Goal: Task Accomplishment & Management: Manage account settings

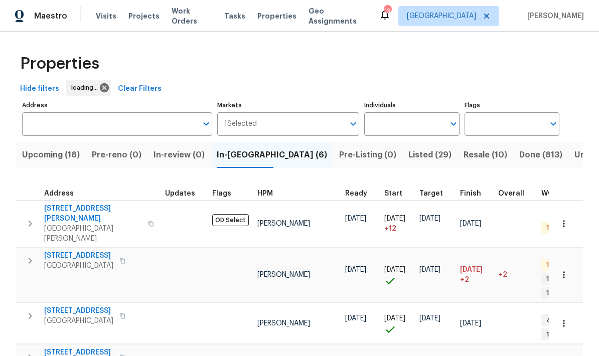
click at [48, 120] on input "text" at bounding box center [109, 124] width 175 height 24
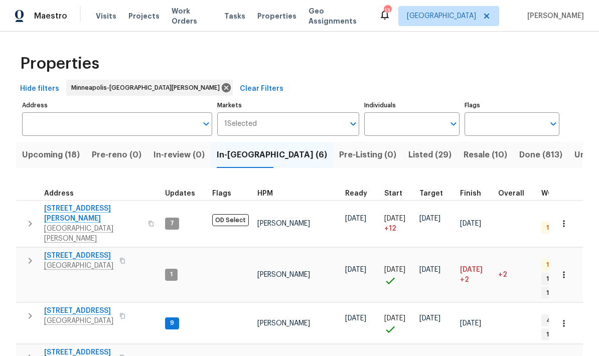
click at [42, 127] on input "Address" at bounding box center [109, 124] width 175 height 24
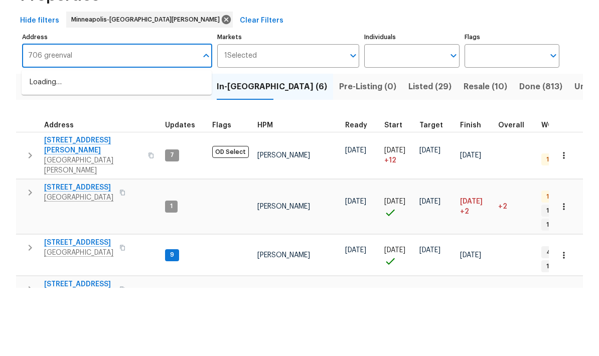
type input "706 greenvale"
click at [81, 143] on li "706 Greenvale Ave W Northfield MN 55057" at bounding box center [117, 151] width 190 height 17
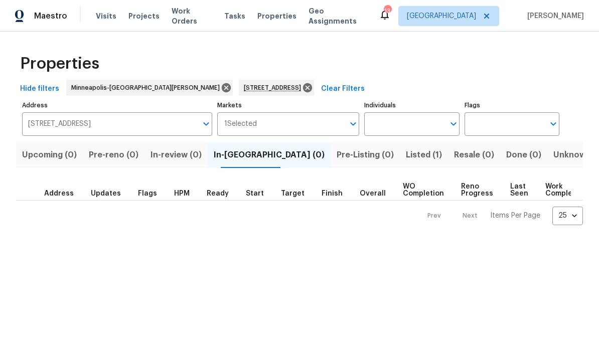
click at [406, 158] on span "Listed (1)" at bounding box center [424, 155] width 36 height 14
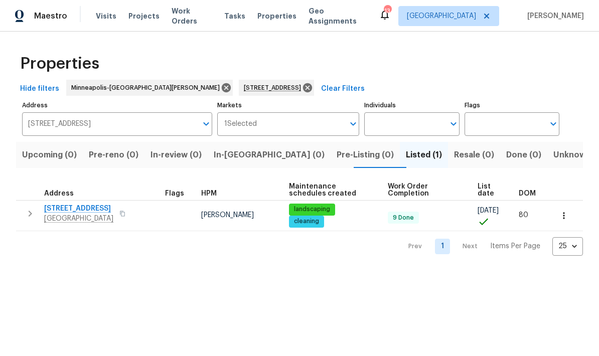
click at [57, 207] on span "706 Greenvale Ave W" at bounding box center [78, 209] width 69 height 10
click at [303, 91] on icon at bounding box center [307, 87] width 9 height 9
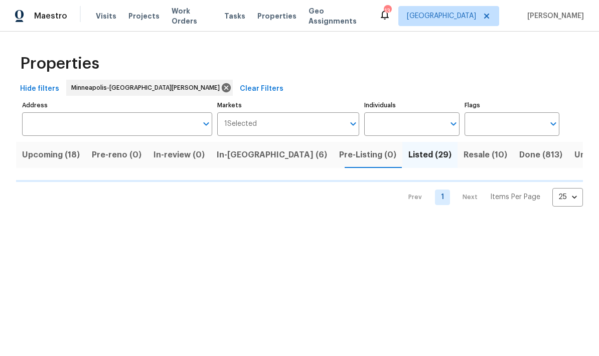
click at [43, 126] on input "Address" at bounding box center [109, 124] width 175 height 24
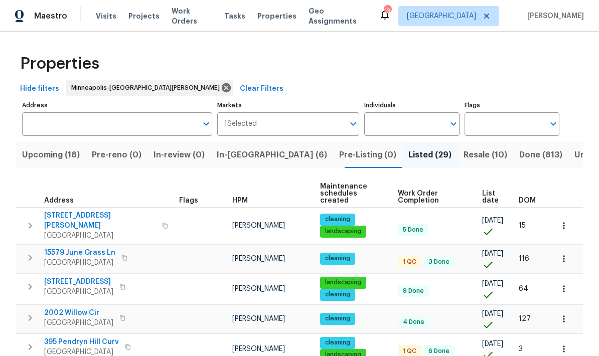
click at [45, 125] on input "Address" at bounding box center [109, 124] width 175 height 24
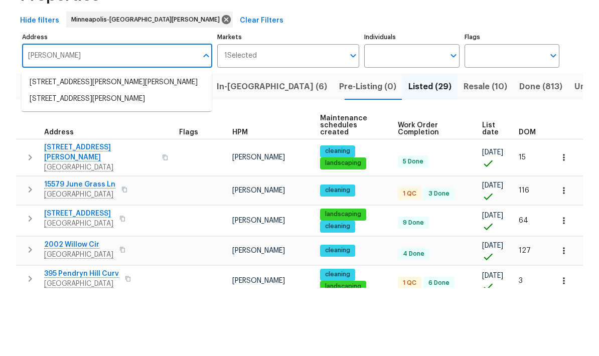
type input "haralson"
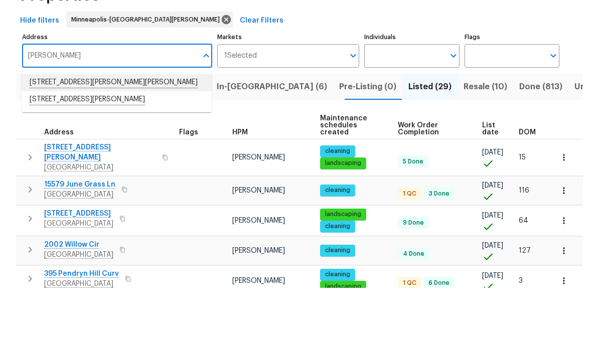
click at [37, 143] on li "17837 Haralson Dr Eden Prairie MN 55347" at bounding box center [117, 151] width 190 height 17
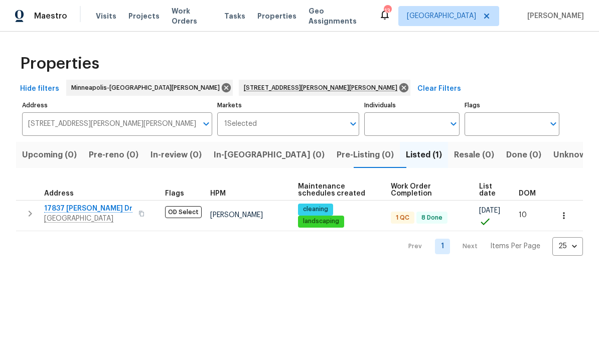
click at [70, 215] on span "Eden Prairie, MN 55347" at bounding box center [88, 219] width 88 height 10
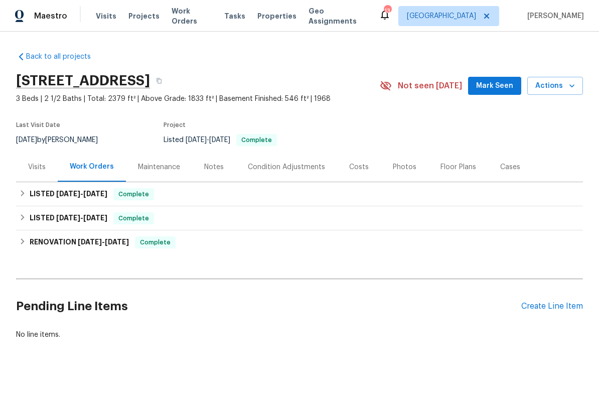
scroll to position [14, 0]
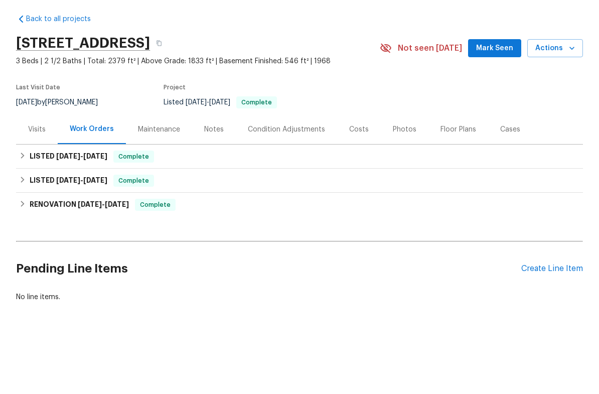
click at [552, 302] on div "Create Line Item" at bounding box center [553, 307] width 62 height 10
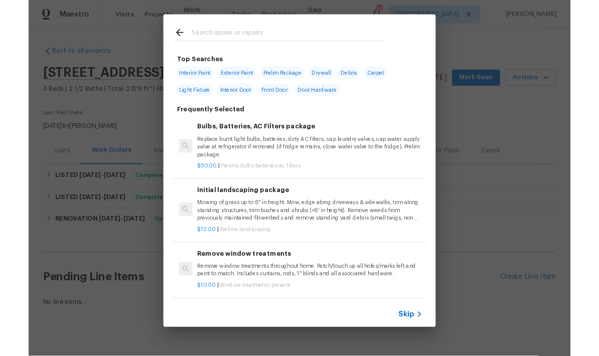
scroll to position [0, 0]
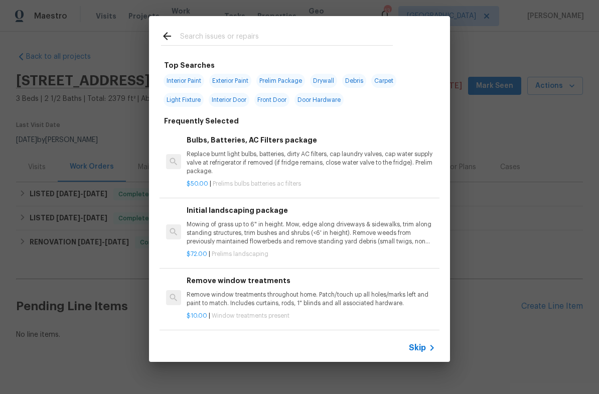
click at [186, 39] on input "text" at bounding box center [286, 37] width 213 height 15
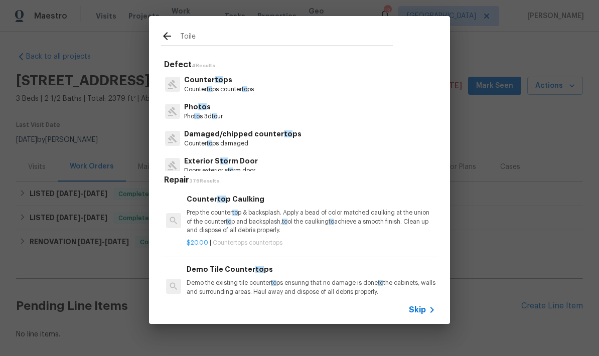
type input "Toilet"
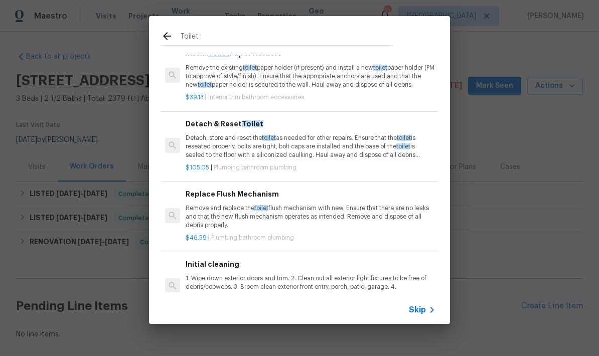
scroll to position [459, 1]
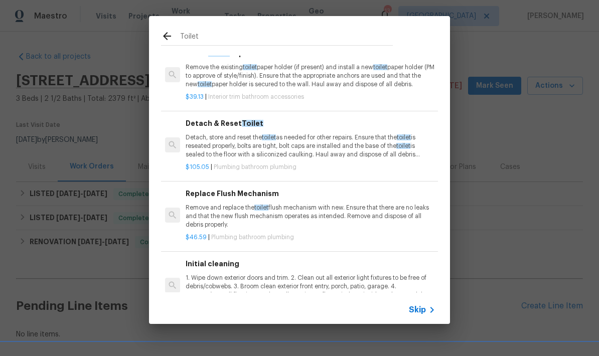
click at [219, 204] on p "Remove and replace the toilet flush mechanism with new. Ensure that there are n…" at bounding box center [310, 217] width 249 height 26
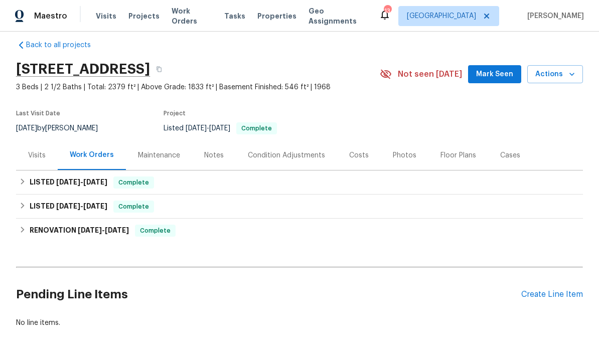
scroll to position [11, 0]
click at [552, 291] on div "Create Line Item" at bounding box center [553, 296] width 62 height 10
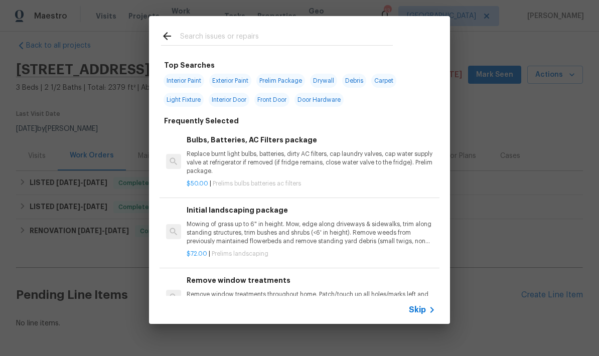
click at [198, 38] on input "text" at bounding box center [286, 37] width 213 height 15
type input "Toilet"
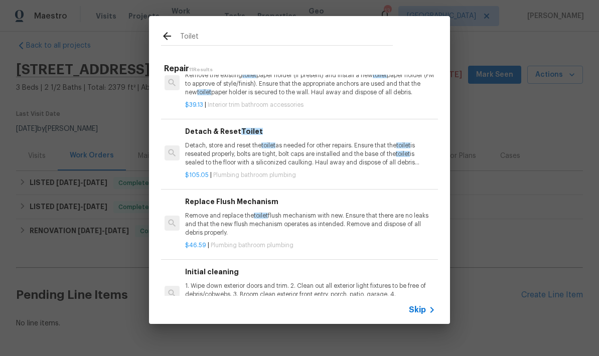
scroll to position [484, 2]
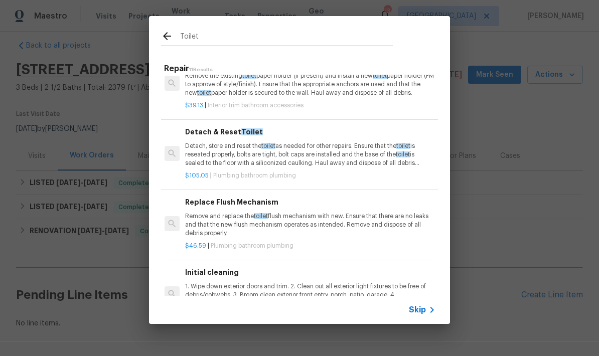
click at [221, 212] on p "Remove and replace the toilet flush mechanism with new. Ensure that there are n…" at bounding box center [309, 225] width 249 height 26
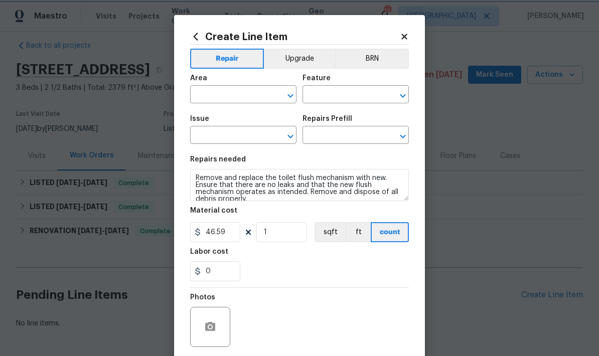
type input "Plumbing"
type input "Bathroom Plumbing"
type input "Replace Flush Mechanism $46.59"
click at [215, 99] on input "text" at bounding box center [229, 96] width 78 height 16
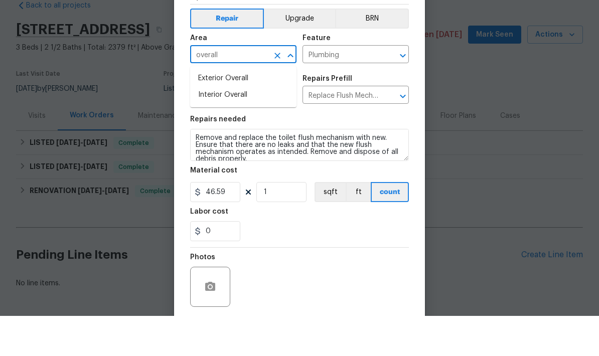
click at [201, 127] on li "Interior Overall" at bounding box center [243, 135] width 106 height 17
type input "Interior Overall"
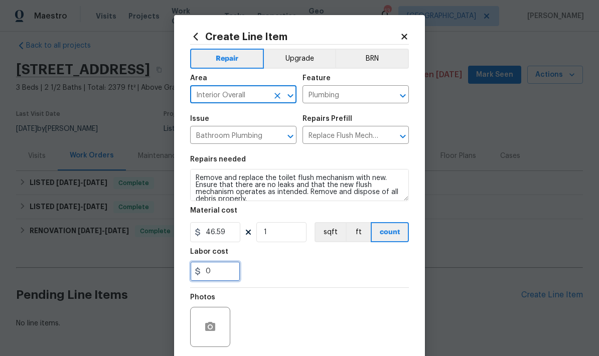
click at [215, 270] on input "0" at bounding box center [215, 272] width 50 height 20
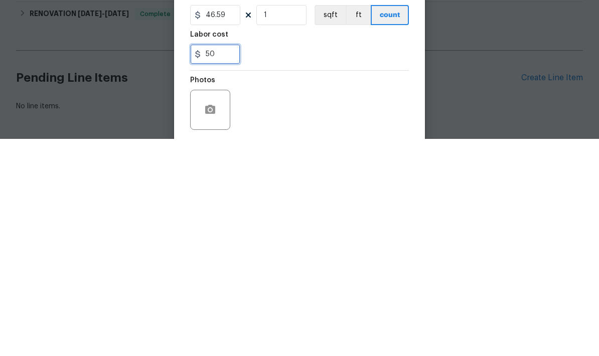
type input "50"
click at [280, 262] on div "50" at bounding box center [299, 272] width 219 height 20
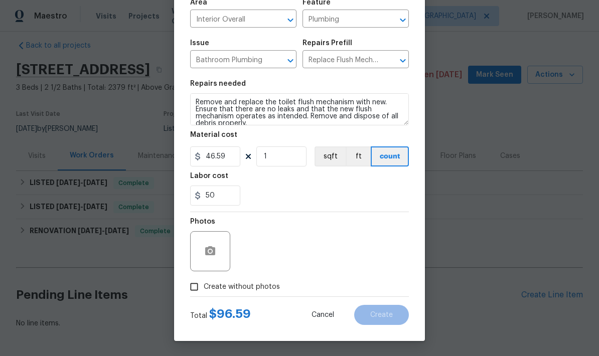
scroll to position [78, 0]
click at [204, 251] on icon "button" at bounding box center [210, 251] width 12 height 12
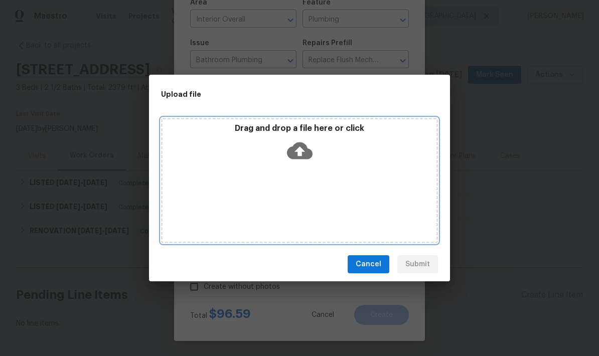
click at [215, 183] on div "Drag and drop a file here or click" at bounding box center [299, 180] width 277 height 125
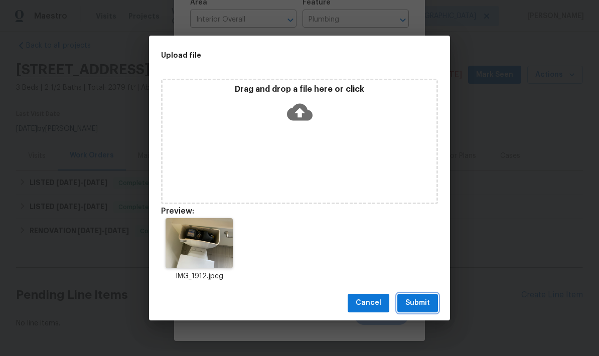
click at [416, 302] on span "Submit" at bounding box center [418, 303] width 25 height 13
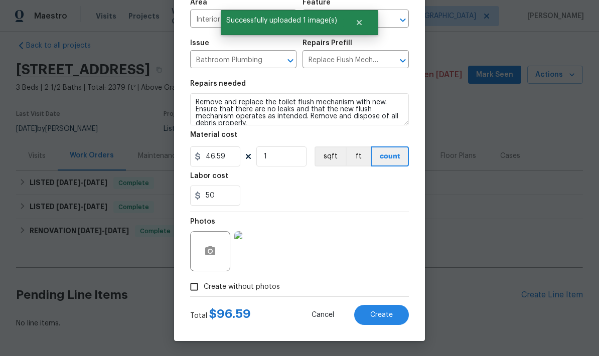
click at [372, 313] on span "Create" at bounding box center [381, 316] width 23 height 8
type input "0"
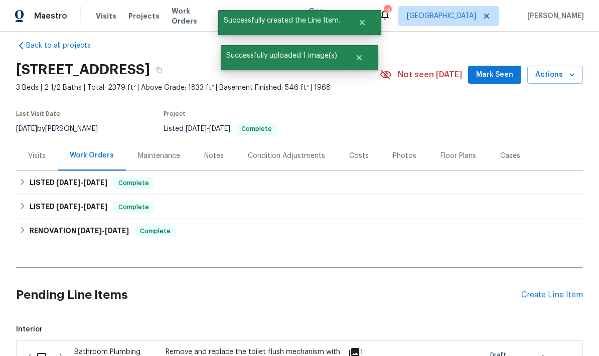
click at [552, 291] on div "Create Line Item" at bounding box center [553, 296] width 62 height 10
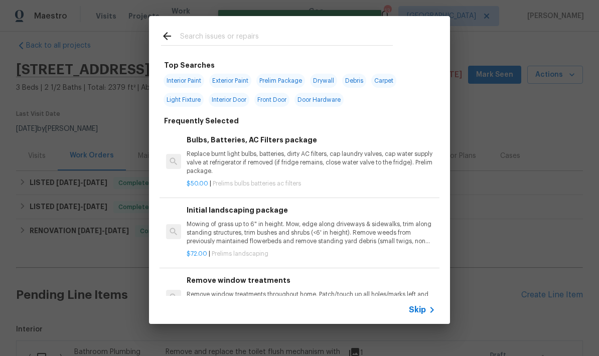
click at [185, 37] on input "text" at bounding box center [286, 37] width 213 height 15
type input "Appliance"
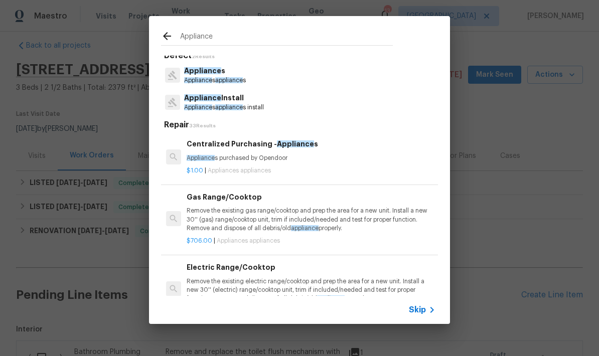
scroll to position [2, 0]
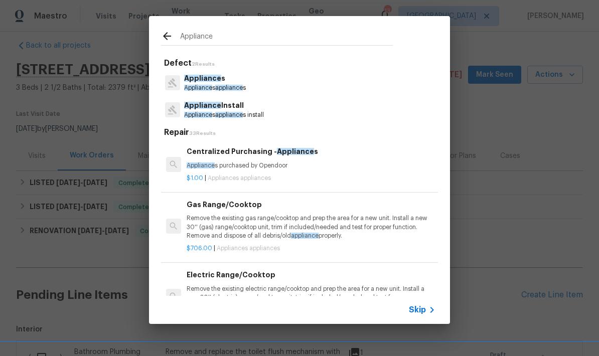
click at [199, 87] on span "Appliance" at bounding box center [198, 88] width 28 height 6
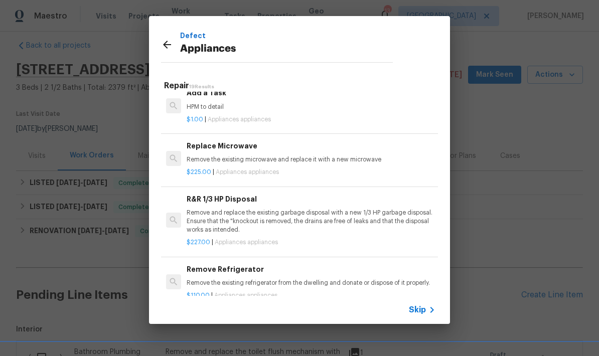
scroll to position [470, 0]
click at [200, 103] on p "HPM to detail" at bounding box center [311, 107] width 249 height 9
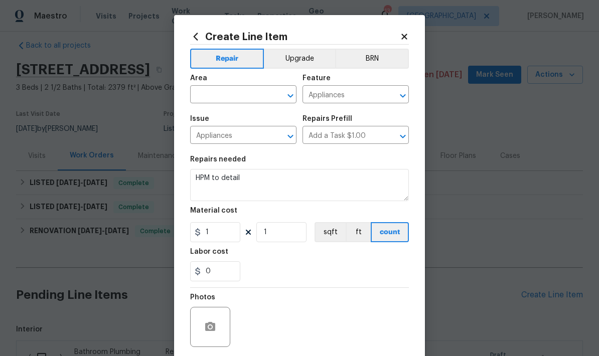
click at [207, 96] on input "text" at bounding box center [229, 96] width 78 height 16
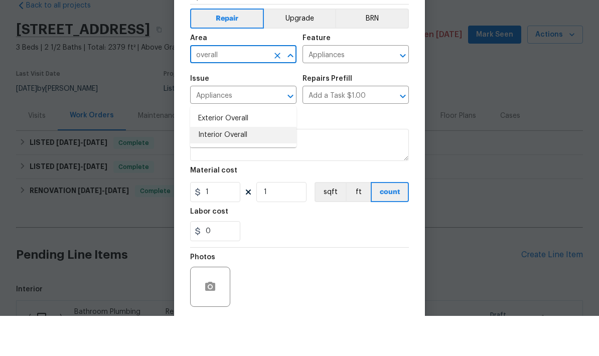
click at [204, 167] on li "Interior Overall" at bounding box center [243, 175] width 106 height 17
type input "Interior Overall"
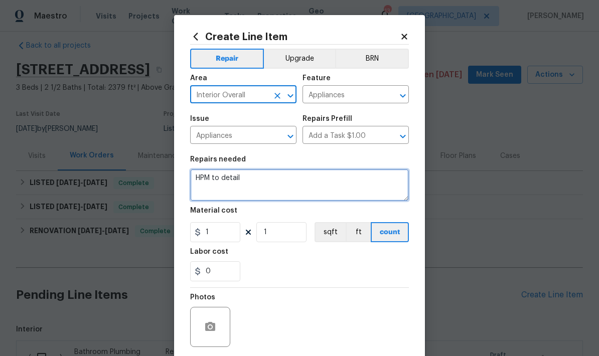
click at [252, 178] on textarea "HPM to detail" at bounding box center [299, 185] width 219 height 32
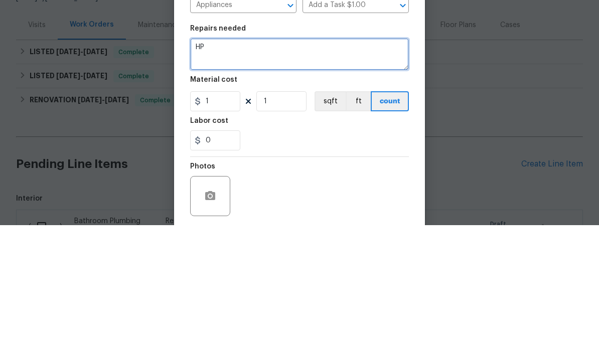
type textarea "H"
type textarea "Replace knob controller on JenAir range. Stem was snapped off and can not be re…"
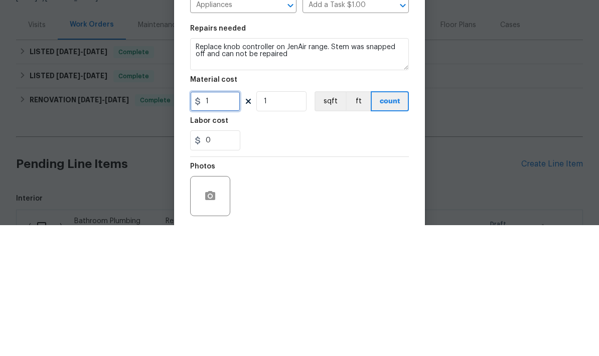
click at [218, 222] on input "1" at bounding box center [215, 232] width 50 height 20
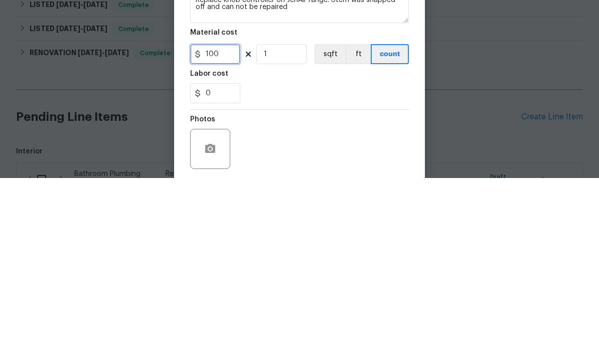
type input "100"
click at [220, 262] on input "0" at bounding box center [215, 272] width 50 height 20
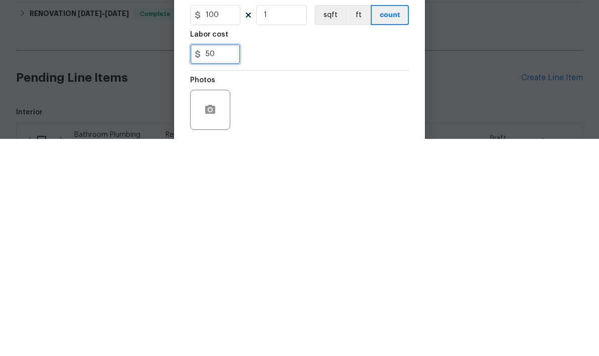
type input "50"
click at [297, 262] on div "50" at bounding box center [299, 272] width 219 height 20
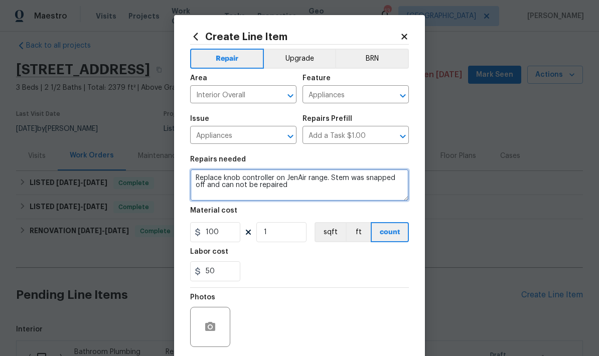
click at [323, 180] on textarea "Replace knob controller on JenAir range. Stem was snapped off and can not be re…" at bounding box center [299, 185] width 219 height 32
click at [234, 198] on textarea "Replace knob controller on JenAir range using an appliance repair company . Ste…" at bounding box center [299, 185] width 219 height 32
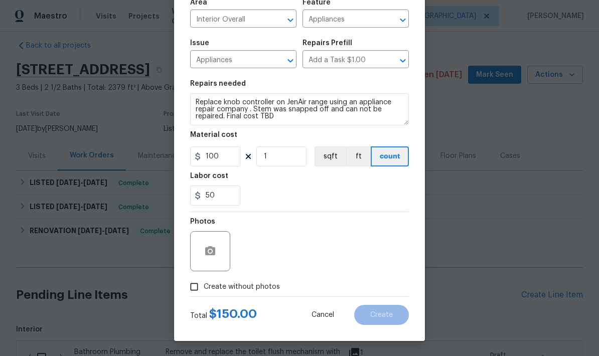
scroll to position [78, 0]
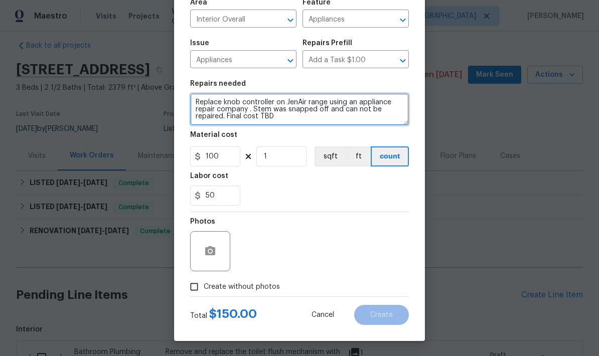
type textarea "Replace knob controller on JenAir range using an appliance repair company . Ste…"
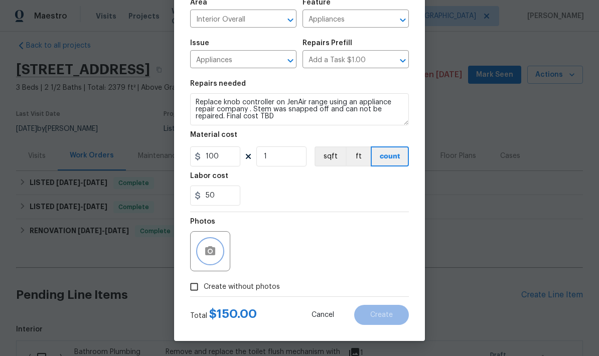
click at [205, 253] on icon "button" at bounding box center [210, 251] width 12 height 12
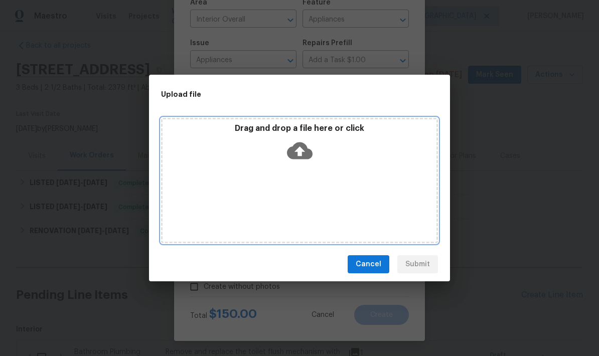
click at [322, 184] on div "Drag and drop a file here or click" at bounding box center [299, 180] width 277 height 125
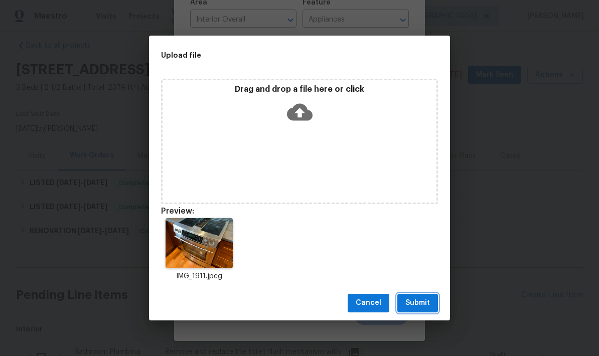
click at [414, 305] on span "Submit" at bounding box center [418, 303] width 25 height 13
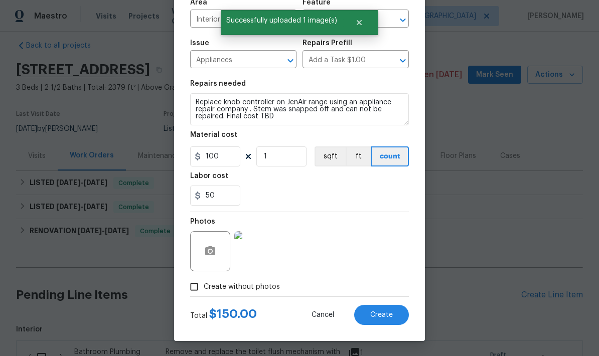
click at [374, 318] on span "Create" at bounding box center [381, 316] width 23 height 8
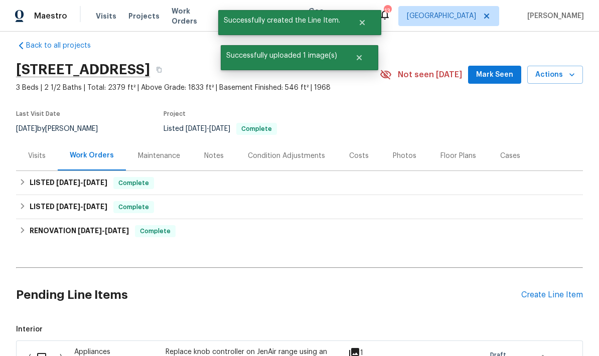
click at [37, 347] on input "checkbox" at bounding box center [45, 357] width 29 height 21
checkbox input "true"
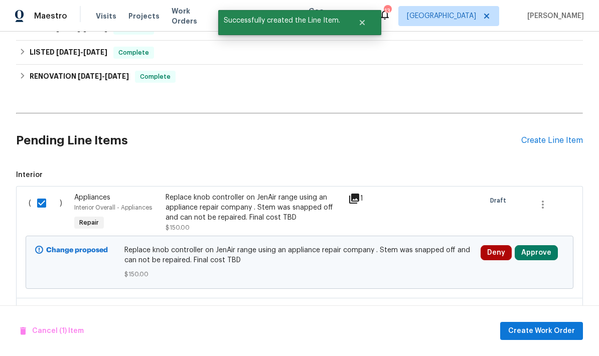
scroll to position [167, 0]
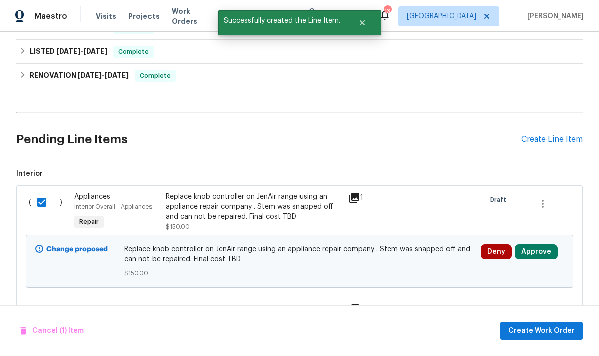
click at [38, 304] on input "checkbox" at bounding box center [45, 314] width 29 height 21
checkbox input "true"
click at [536, 331] on span "Create Work Order" at bounding box center [541, 331] width 67 height 13
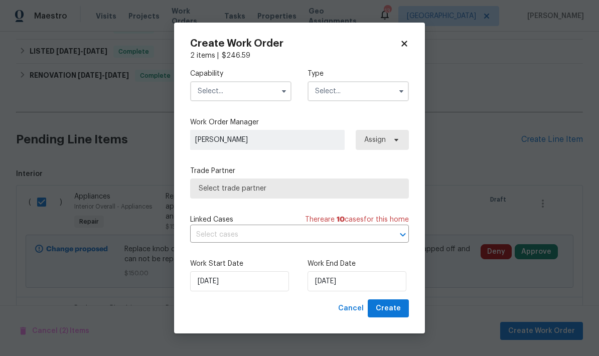
click at [214, 91] on input "text" at bounding box center [240, 91] width 101 height 20
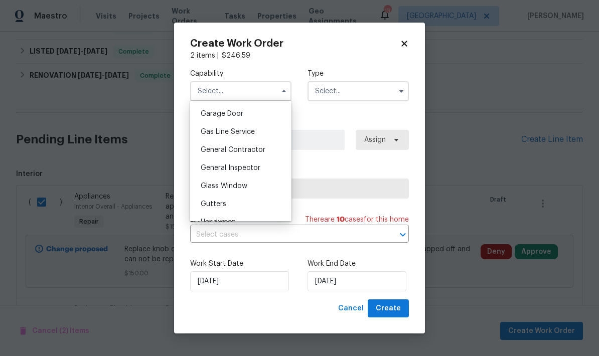
scroll to position [445, 0]
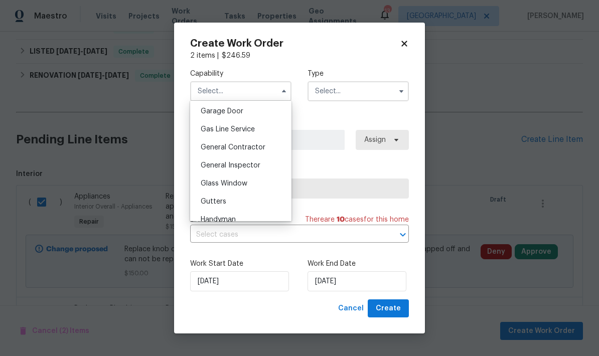
click at [198, 150] on div "General Contractor" at bounding box center [241, 148] width 96 height 18
type input "General Contractor"
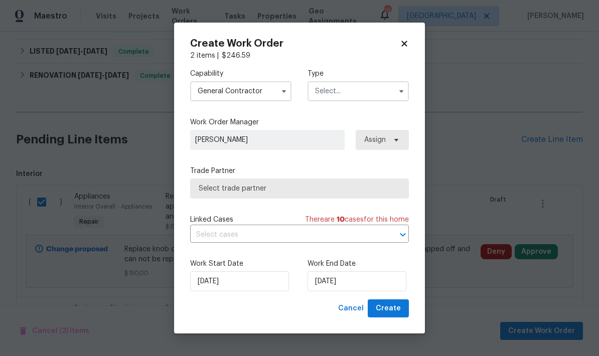
click at [319, 96] on input "text" at bounding box center [358, 91] width 101 height 20
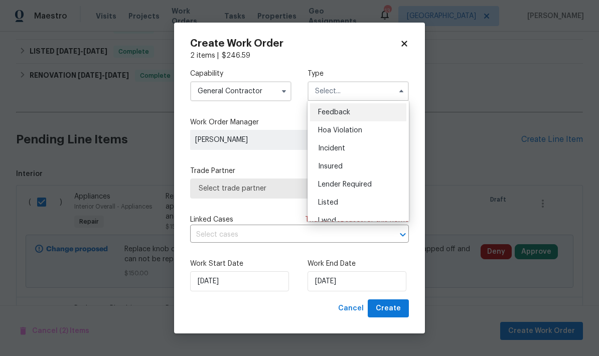
click at [326, 203] on span "Listed" at bounding box center [328, 202] width 20 height 7
type input "Listed"
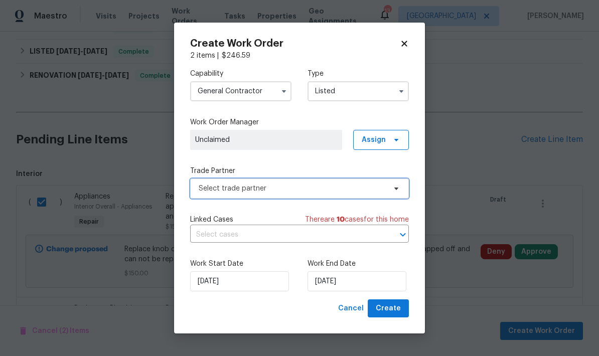
click at [224, 189] on span "Select trade partner" at bounding box center [292, 189] width 187 height 10
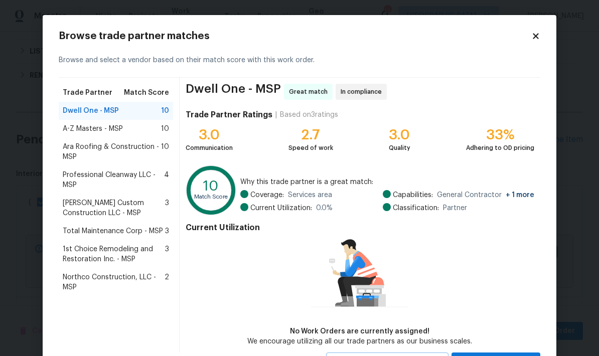
click at [73, 234] on span "Total Maintenance Corp - MSP" at bounding box center [113, 231] width 100 height 10
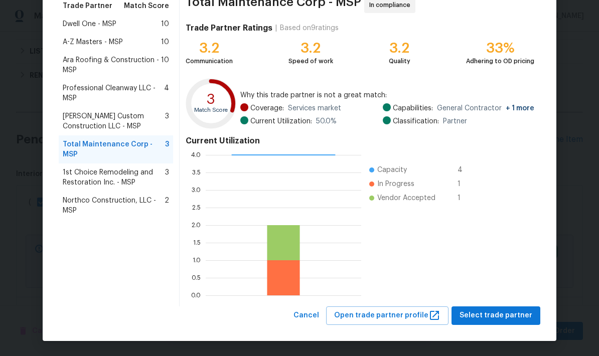
scroll to position [86, 0]
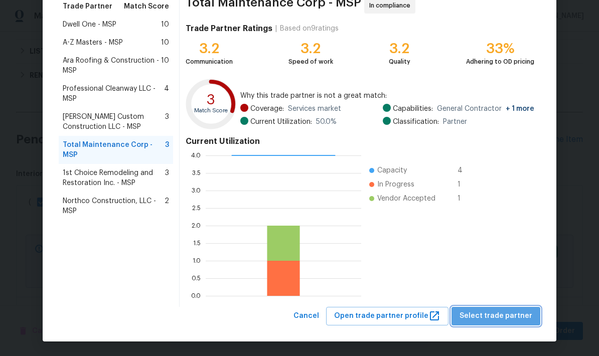
click at [502, 311] on span "Select trade partner" at bounding box center [496, 316] width 73 height 13
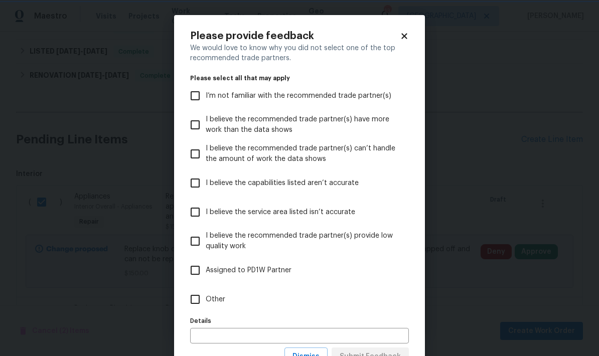
scroll to position [0, 0]
click at [188, 304] on input "Other" at bounding box center [195, 299] width 21 height 21
checkbox input "true"
click at [201, 337] on input "text" at bounding box center [299, 336] width 219 height 16
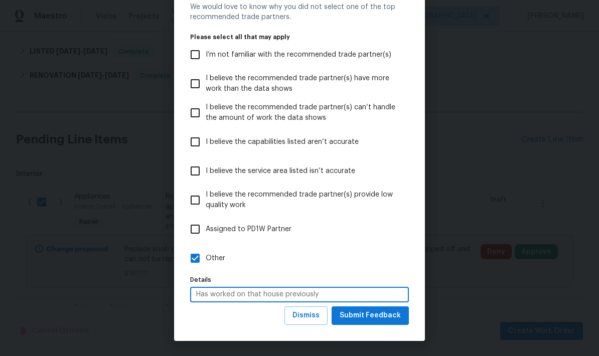
scroll to position [42, 0]
type input "Has worked on that house previously"
click at [371, 314] on span "Submit Feedback" at bounding box center [370, 316] width 61 height 13
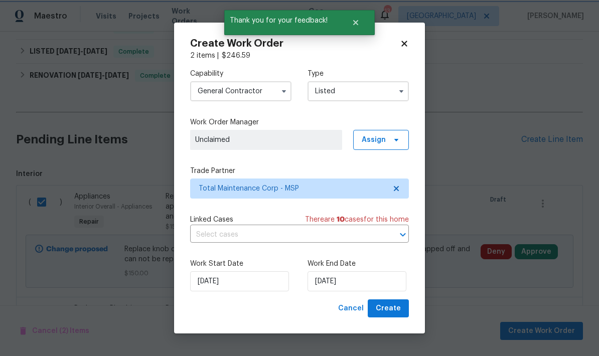
scroll to position [0, 0]
click at [354, 281] on input "[DATE]" at bounding box center [357, 282] width 99 height 20
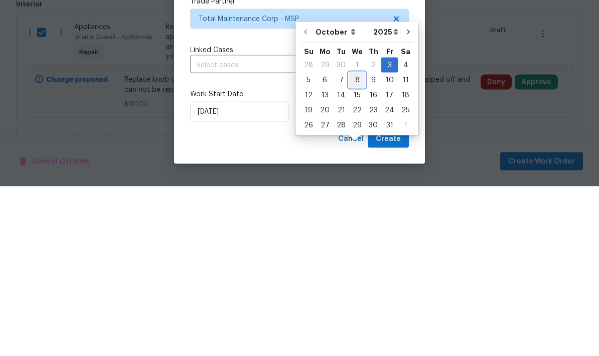
click at [353, 243] on div "8" at bounding box center [357, 250] width 16 height 14
type input "[DATE]"
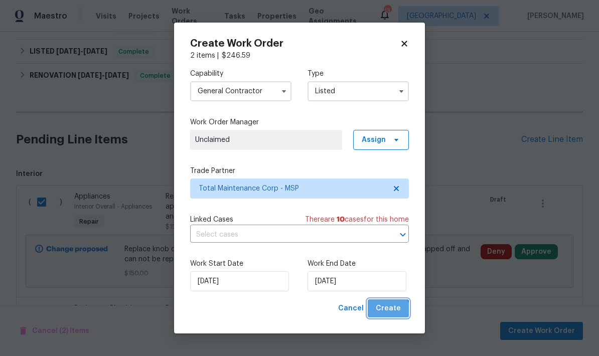
click at [389, 313] on span "Create" at bounding box center [388, 309] width 25 height 13
checkbox input "false"
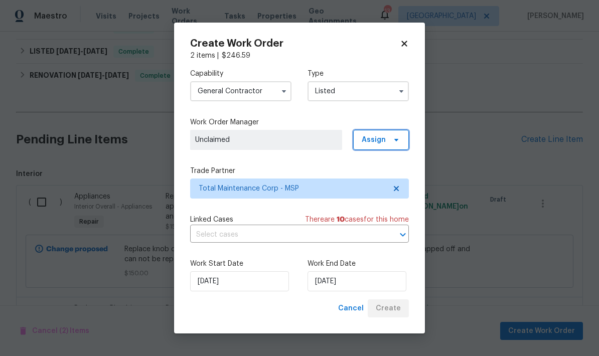
click at [382, 140] on span "Assign" at bounding box center [374, 140] width 24 height 10
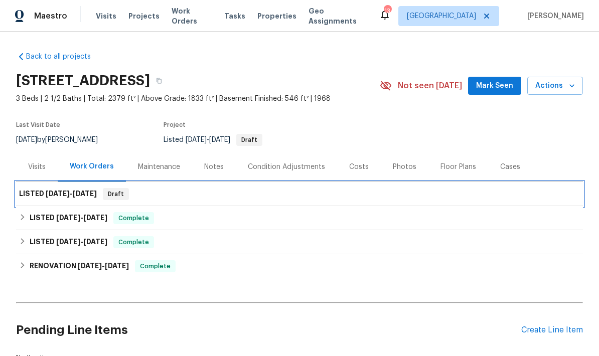
click at [28, 188] on h6 "LISTED 10/3/25 - 10/8/25" at bounding box center [58, 194] width 78 height 12
click at [46, 190] on span "10/3/25" at bounding box center [58, 193] width 24 height 7
click at [64, 190] on span "10/3/25" at bounding box center [58, 193] width 24 height 7
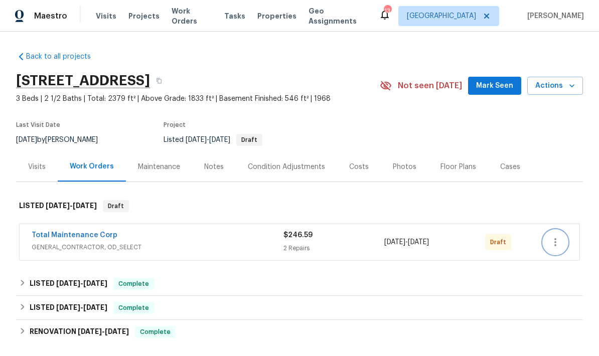
click at [554, 244] on icon "button" at bounding box center [556, 242] width 12 height 12
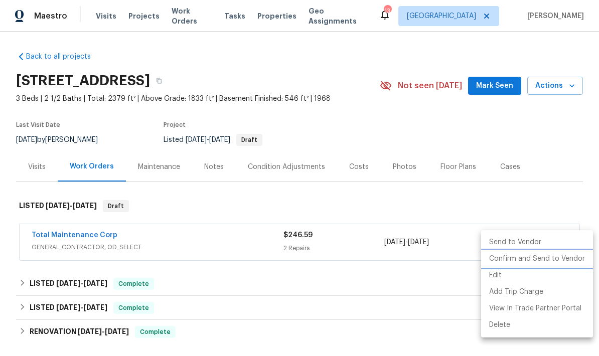
click at [528, 266] on li "Confirm and Send to Vendor" at bounding box center [537, 259] width 112 height 17
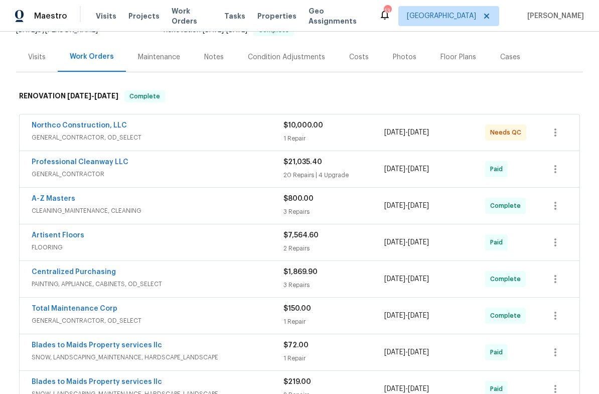
scroll to position [124, 0]
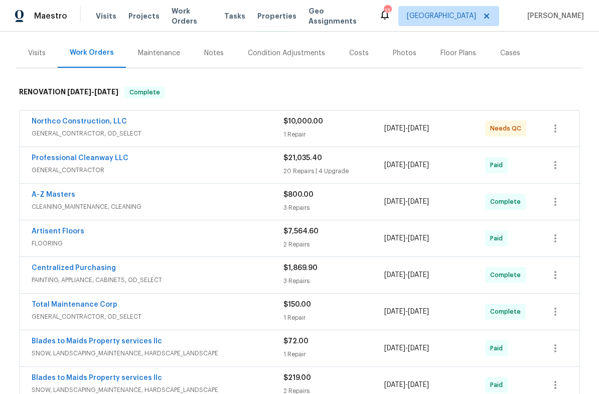
click at [50, 118] on link "Northco Construction, LLC" at bounding box center [79, 121] width 95 height 7
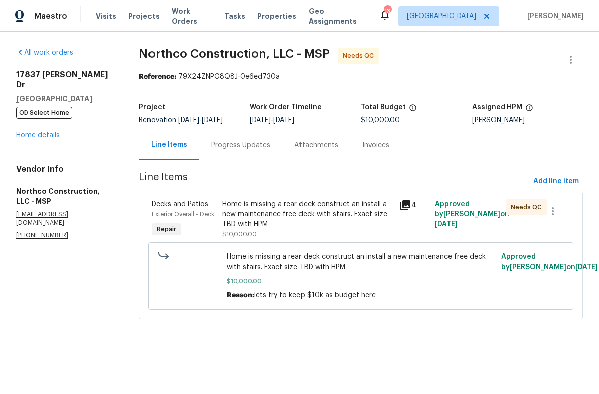
click at [231, 150] on div "Progress Updates" at bounding box center [240, 145] width 59 height 10
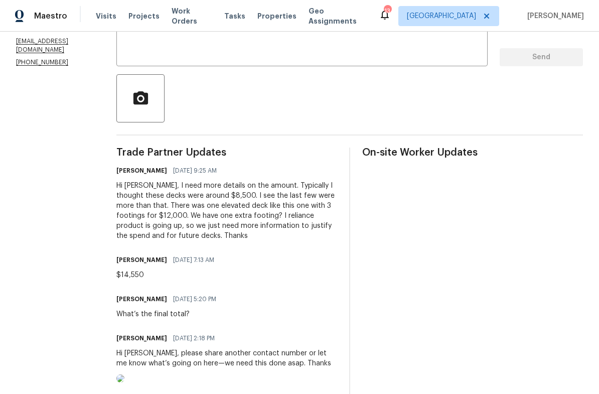
scroll to position [194, 0]
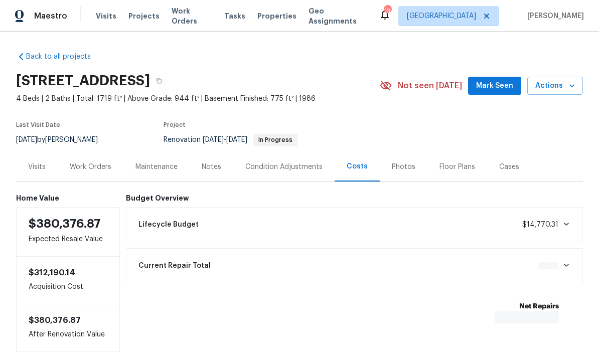
click at [178, 18] on span "Work Orders" at bounding box center [192, 16] width 41 height 20
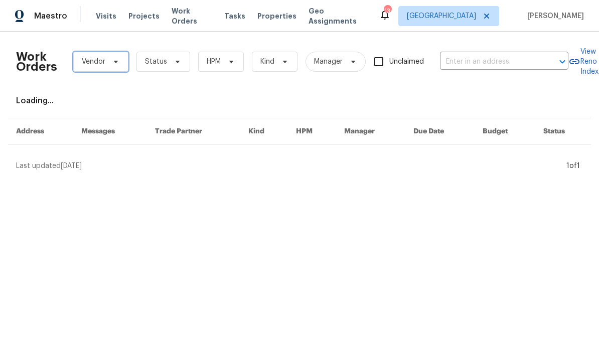
click at [89, 64] on span "Vendor" at bounding box center [94, 62] width 24 height 10
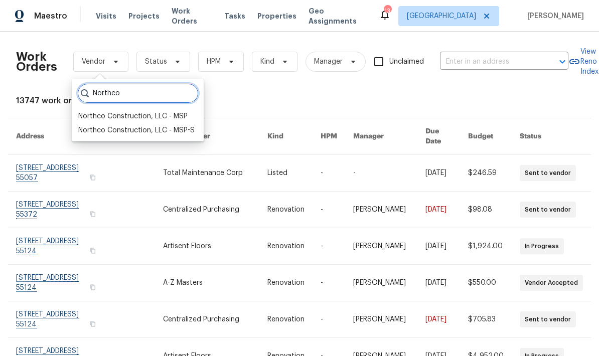
type input "Northco"
click at [87, 117] on div "Northco Construction, LLC - MSP" at bounding box center [132, 116] width 109 height 10
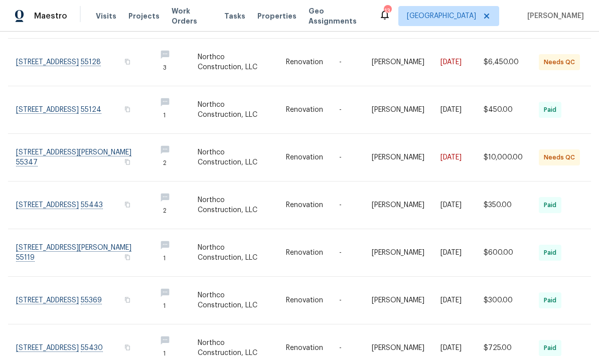
scroll to position [40, 0]
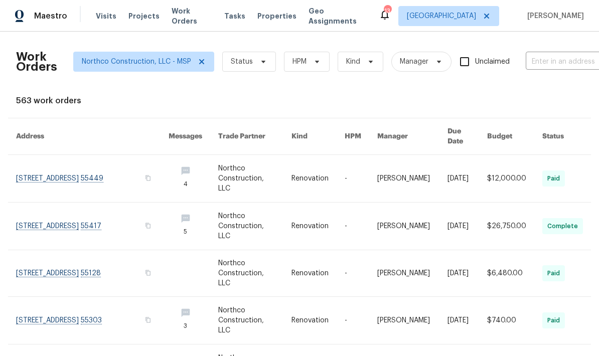
click at [37, 171] on link at bounding box center [92, 178] width 153 height 47
